Goal: Navigation & Orientation: Find specific page/section

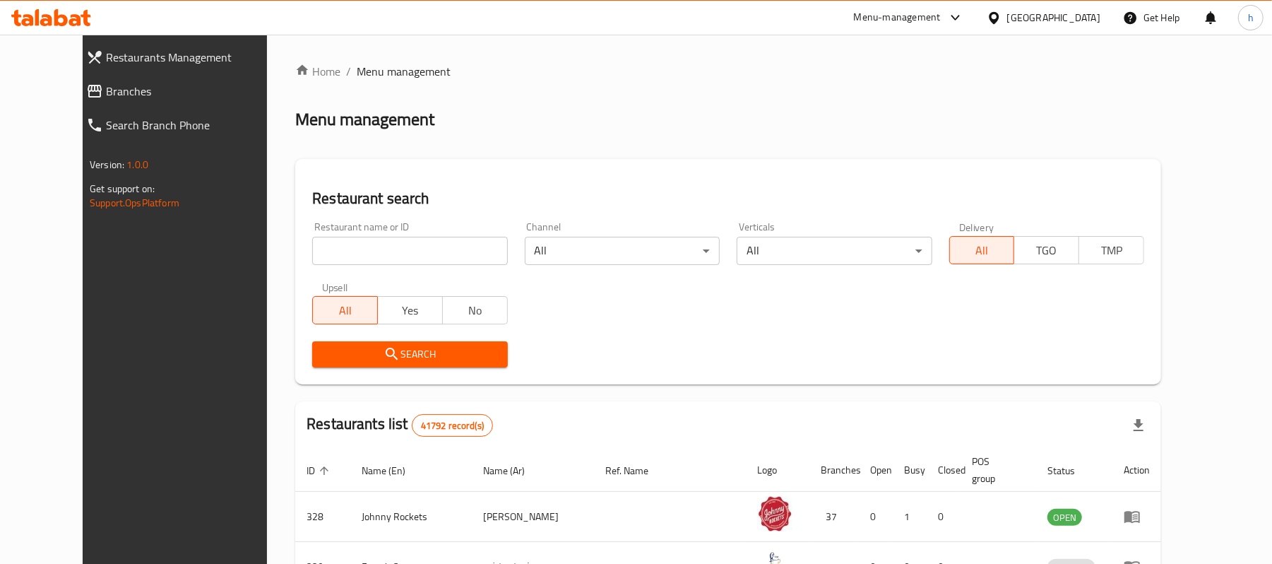
click at [83, 94] on div "Restaurants Management Branches Search Branch Phone Version: 1.0.0 Get support …" at bounding box center [636, 512] width 1107 height 955
click at [106, 90] on span "Branches" at bounding box center [195, 91] width 178 height 17
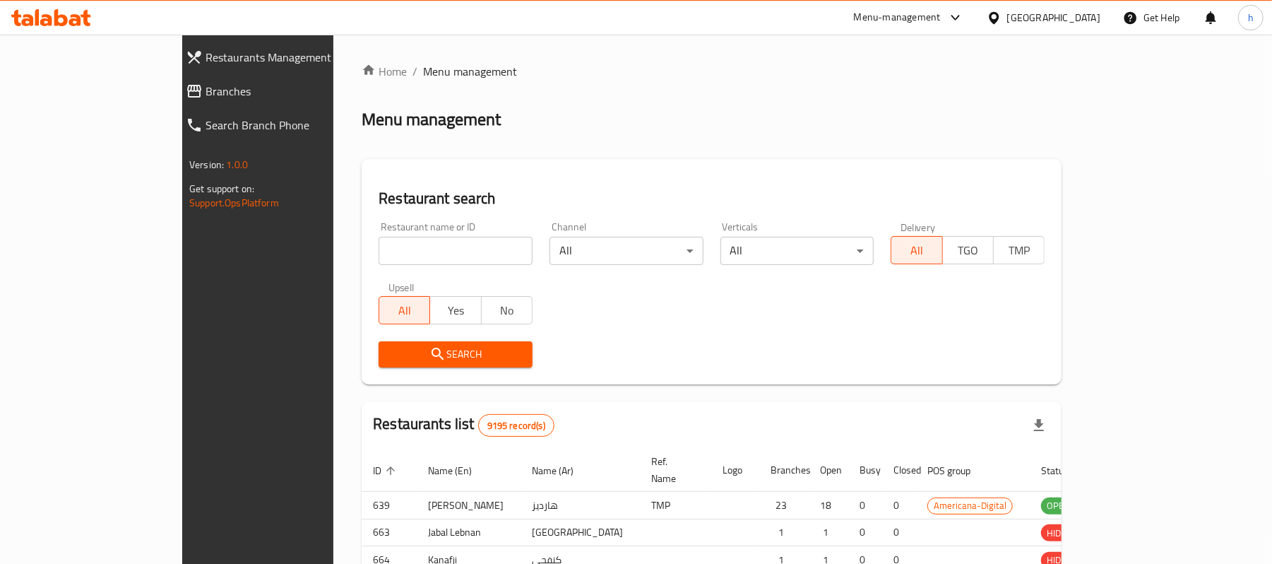
click at [59, 92] on div at bounding box center [636, 282] width 1272 height 564
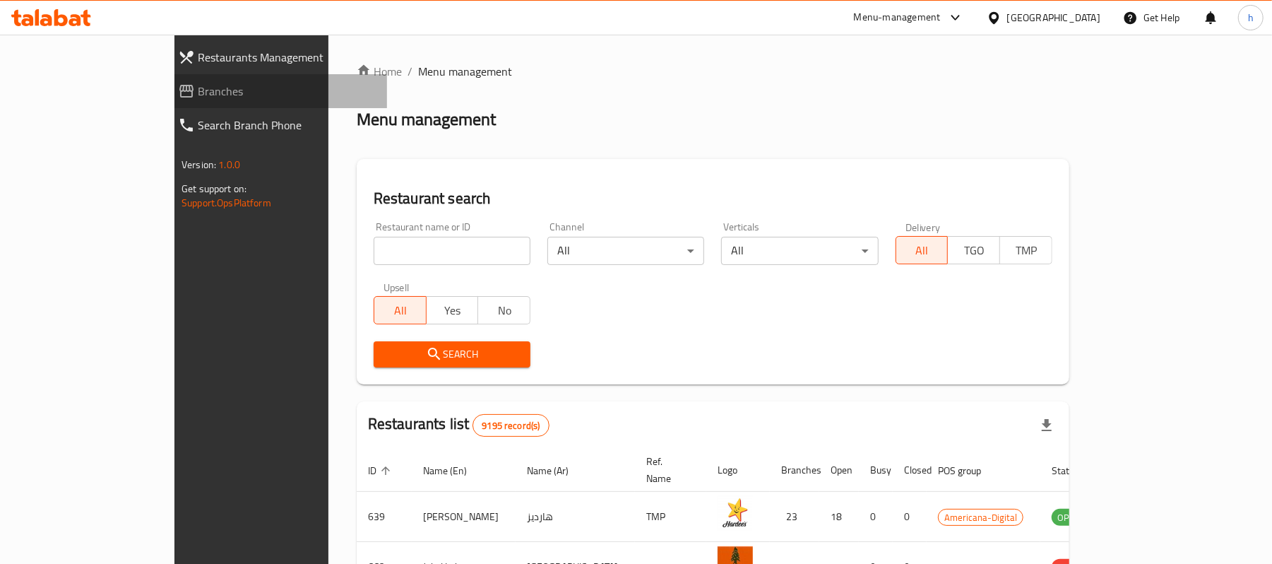
click at [198, 92] on span "Branches" at bounding box center [287, 91] width 178 height 17
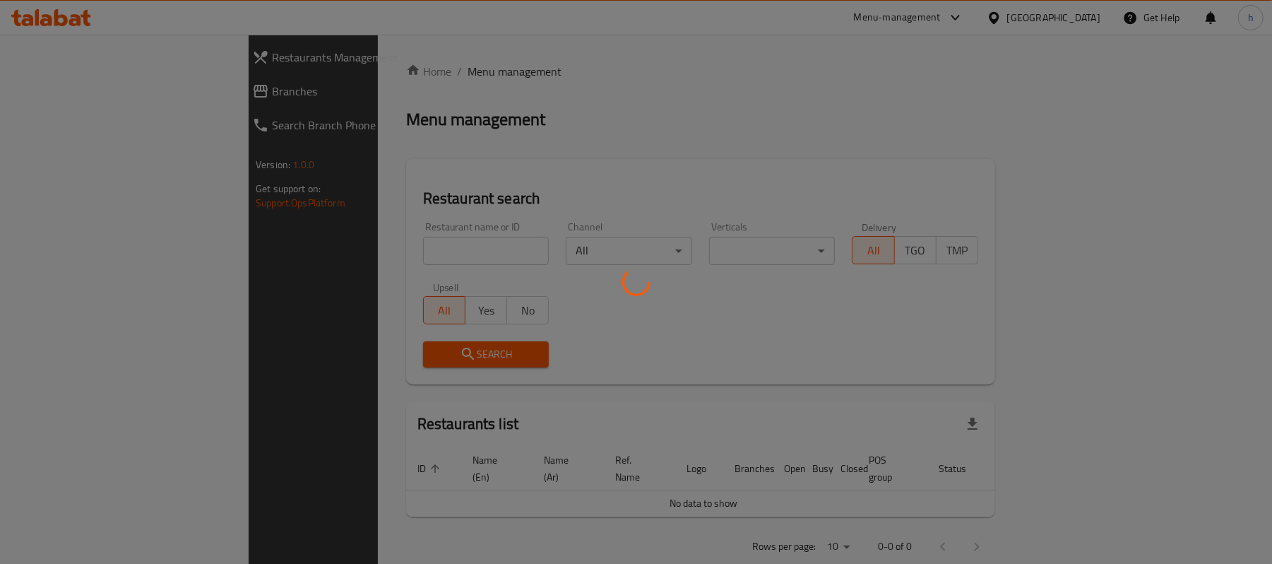
click at [102, 99] on div at bounding box center [636, 282] width 1272 height 564
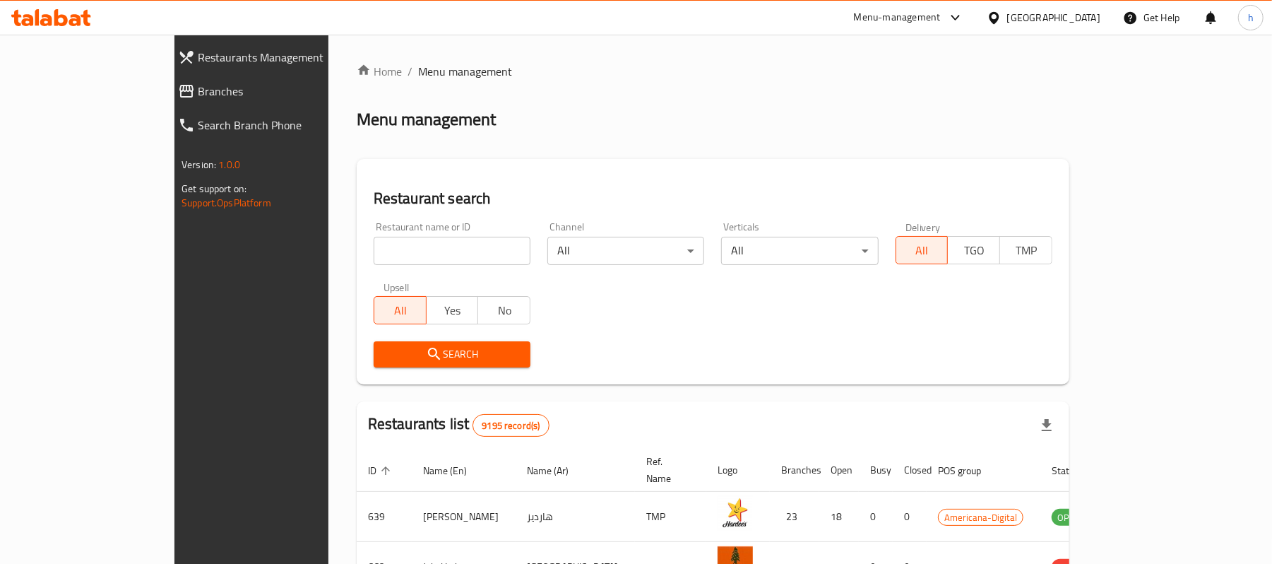
click at [198, 97] on span "Branches" at bounding box center [287, 91] width 178 height 17
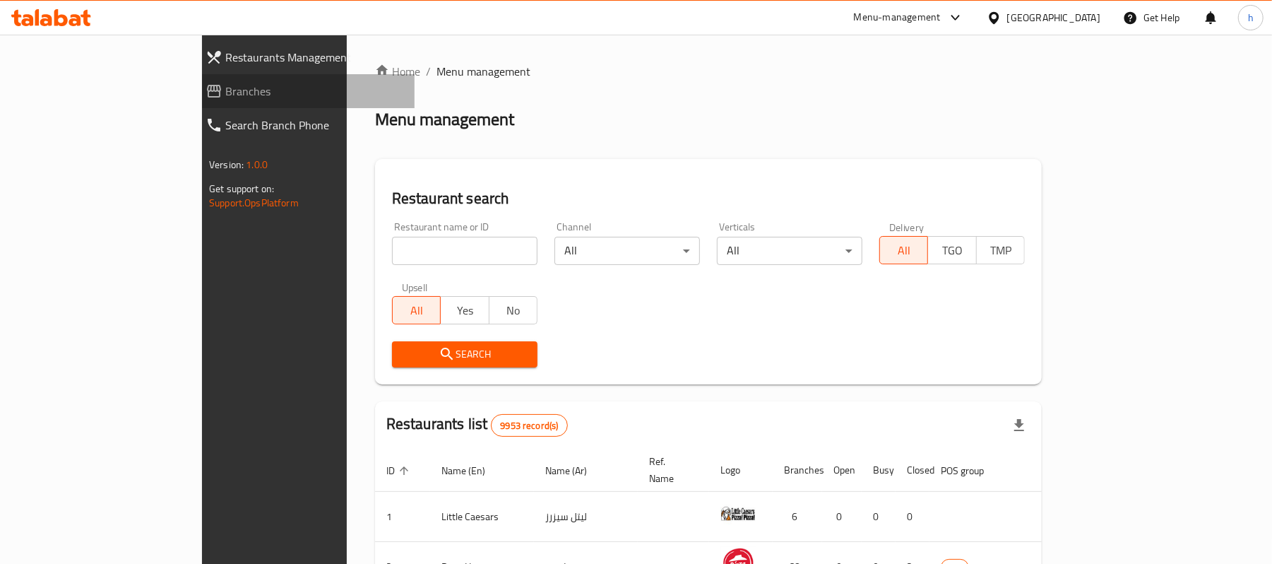
click at [225, 97] on span "Branches" at bounding box center [314, 91] width 178 height 17
